Goal: Task Accomplishment & Management: Manage account settings

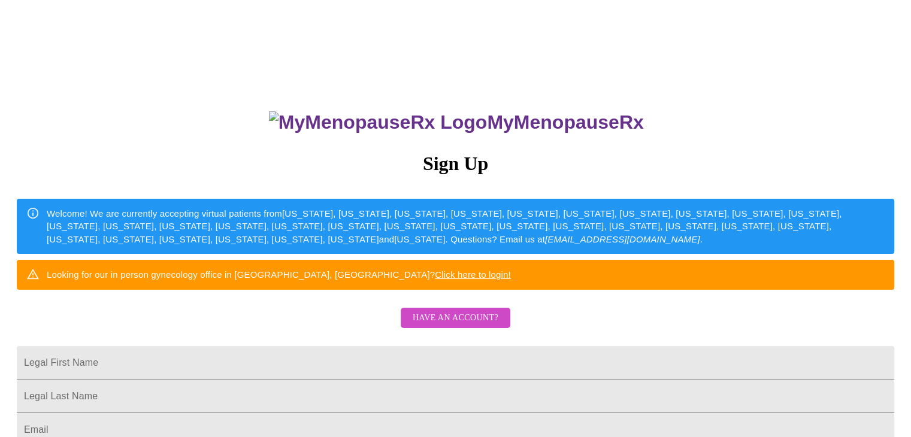
click at [499, 120] on h3 "MyMenopauseRx" at bounding box center [457, 122] width 876 height 22
